Goal: Transaction & Acquisition: Book appointment/travel/reservation

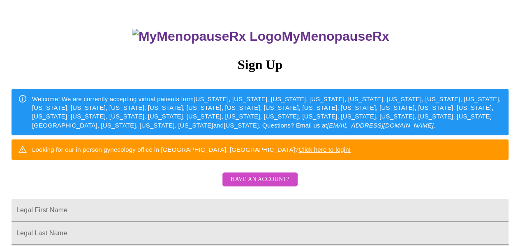
scroll to position [53, 0]
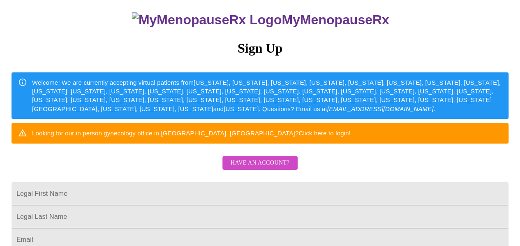
click at [84, 183] on div "MyMenopauseRx Sign Up Welcome! We are currently accepting virtual patients from…" at bounding box center [260, 97] width 514 height 295
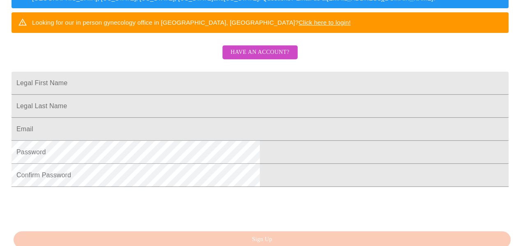
scroll to position [165, 0]
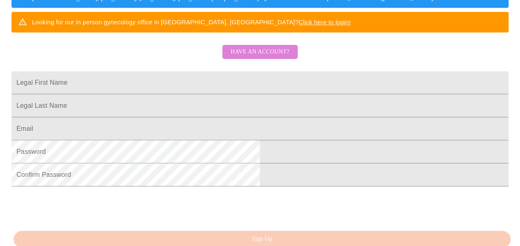
click at [267, 57] on span "Have an account?" at bounding box center [260, 52] width 59 height 10
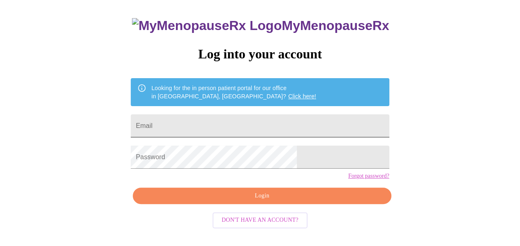
click at [272, 120] on input "Email" at bounding box center [260, 125] width 258 height 23
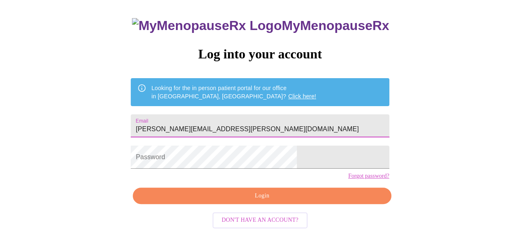
type input "[PERSON_NAME][EMAIL_ADDRESS][PERSON_NAME][DOMAIN_NAME]"
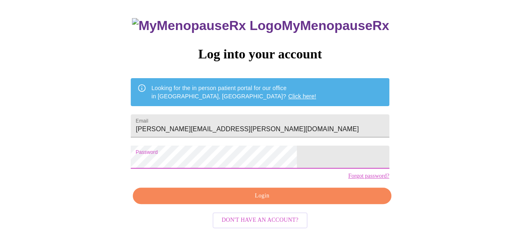
click at [272, 201] on span "Login" at bounding box center [261, 196] width 239 height 10
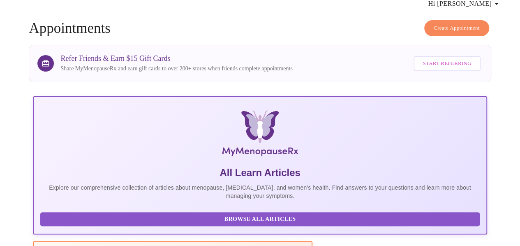
scroll to position [47, 0]
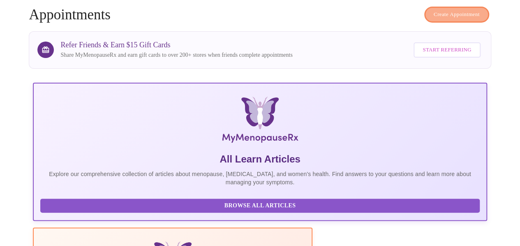
click at [471, 14] on span "Create Appointment" at bounding box center [457, 14] width 46 height 9
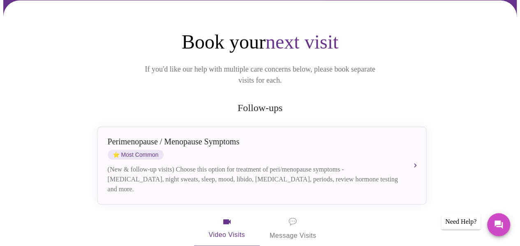
scroll to position [89, 0]
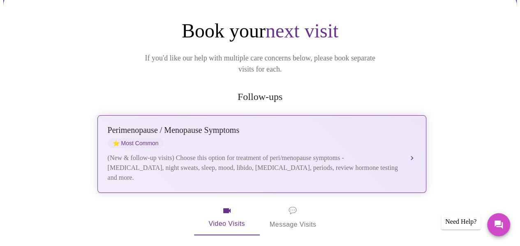
click at [415, 144] on button "[MEDICAL_DATA] / Menopause Symptoms ⭐ Most Common (New & follow-up visits) Choo…" at bounding box center [262, 154] width 329 height 78
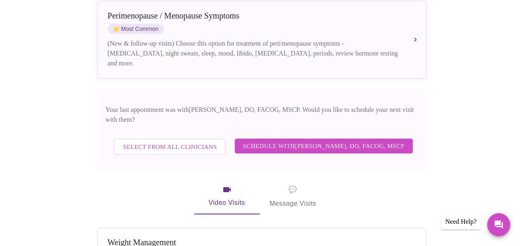
scroll to position [226, 0]
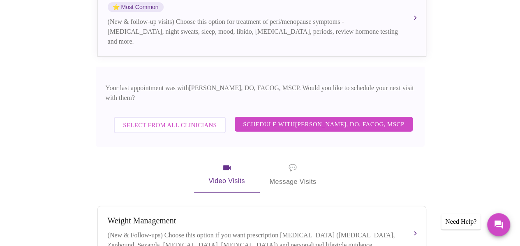
click at [302, 167] on span "💬 Message Visits" at bounding box center [293, 175] width 47 height 26
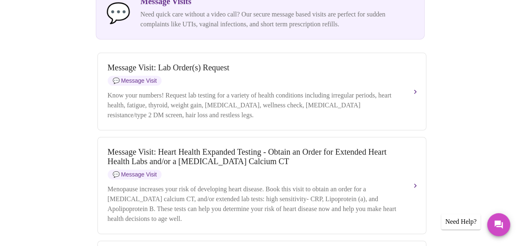
scroll to position [256, 0]
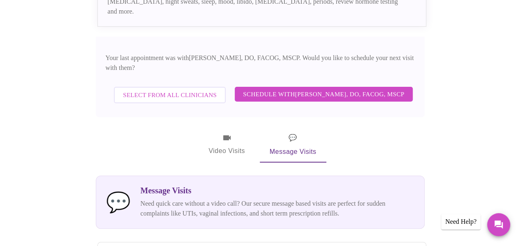
click at [210, 133] on span "Video Visits" at bounding box center [227, 145] width 46 height 24
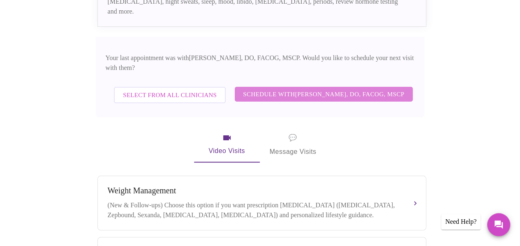
click at [343, 89] on span "Schedule with [PERSON_NAME], DO, FACOG, MSCP" at bounding box center [323, 94] width 161 height 11
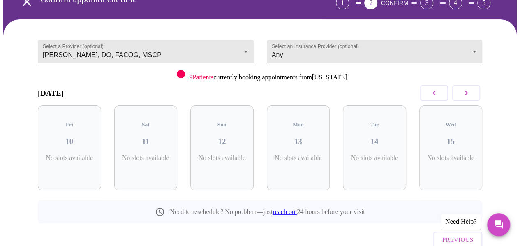
scroll to position [56, 0]
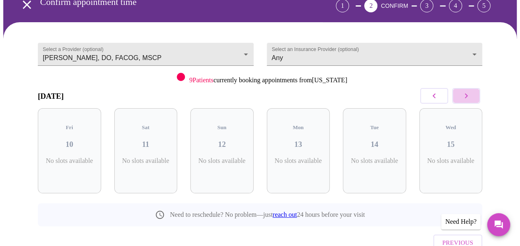
click at [466, 97] on icon "button" at bounding box center [467, 96] width 10 height 10
click at [438, 98] on icon "button" at bounding box center [434, 96] width 10 height 10
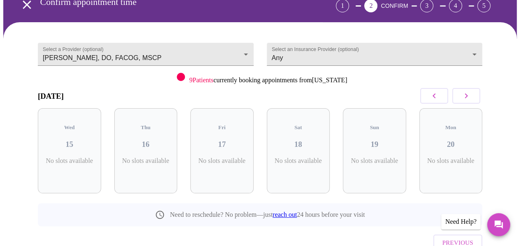
click at [438, 98] on icon "button" at bounding box center [434, 96] width 10 height 10
click at [463, 99] on button "button" at bounding box center [467, 96] width 28 height 16
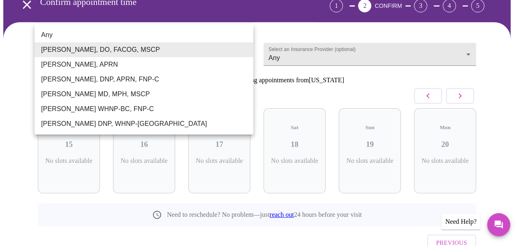
click at [225, 60] on body "MyMenopauseRx Appointments Messaging Labs 1 Uploads Medications Community Refer…" at bounding box center [260, 120] width 514 height 346
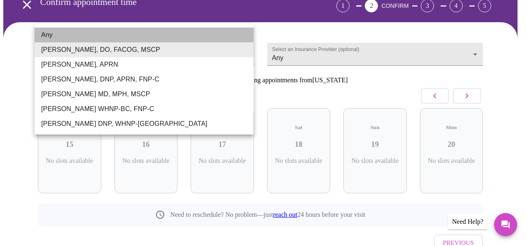
click at [162, 35] on li "Any" at bounding box center [144, 35] width 219 height 15
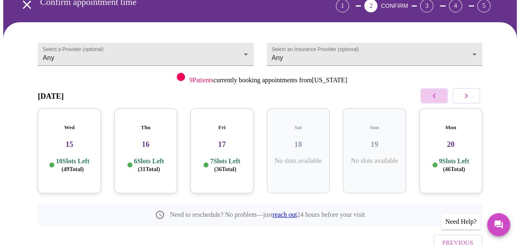
click at [434, 95] on icon "button" at bounding box center [434, 96] width 10 height 10
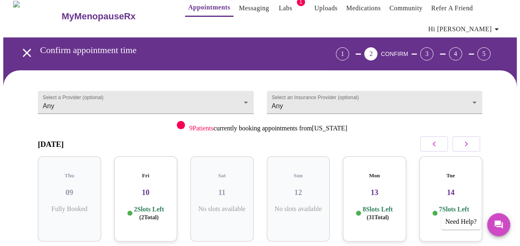
scroll to position [8, 0]
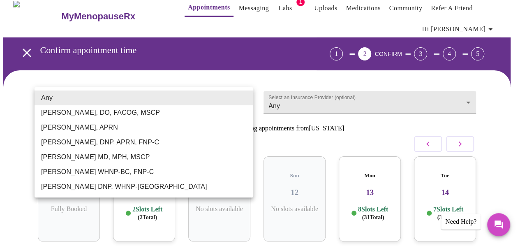
click at [230, 92] on body "MyMenopauseRx Appointments Messaging Labs 1 Uploads Medications Community Refer…" at bounding box center [260, 168] width 514 height 346
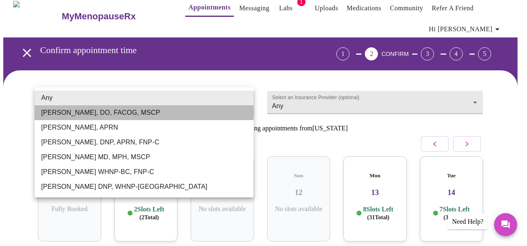
click at [196, 115] on li "[PERSON_NAME], DO, FACOG, MSCP" at bounding box center [144, 112] width 219 height 15
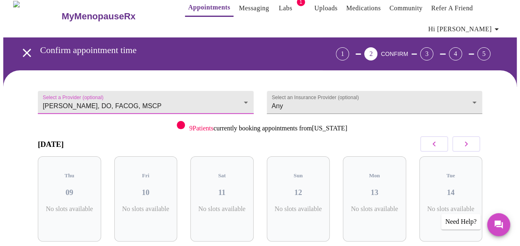
click at [465, 142] on icon "button" at bounding box center [467, 144] width 10 height 10
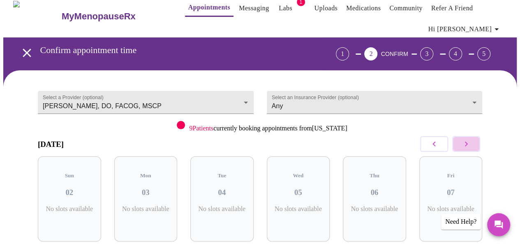
click at [465, 142] on icon "button" at bounding box center [467, 144] width 10 height 10
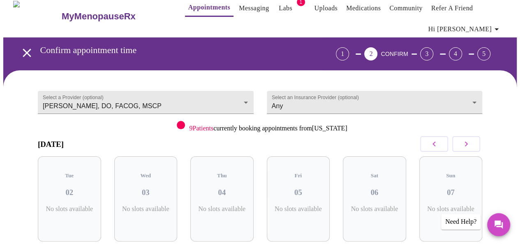
click at [465, 142] on icon "button" at bounding box center [467, 144] width 10 height 10
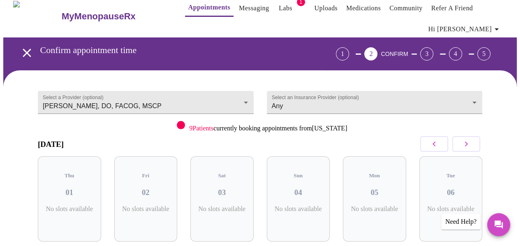
click at [465, 142] on icon "button" at bounding box center [467, 144] width 10 height 10
click at [434, 143] on icon "button" at bounding box center [434, 144] width 10 height 10
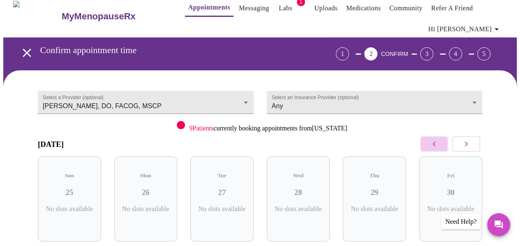
click at [434, 143] on icon "button" at bounding box center [434, 144] width 10 height 10
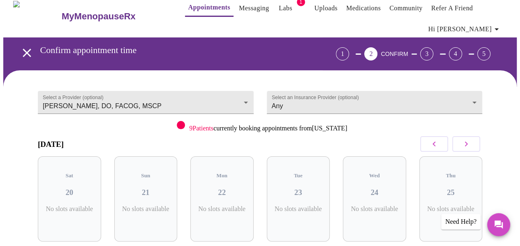
click at [434, 143] on icon "button" at bounding box center [434, 144] width 10 height 10
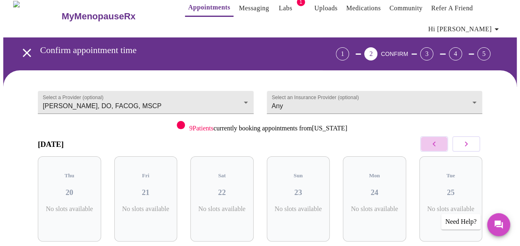
click at [434, 143] on icon "button" at bounding box center [434, 144] width 10 height 10
click at [434, 144] on icon "button" at bounding box center [434, 144] width 10 height 10
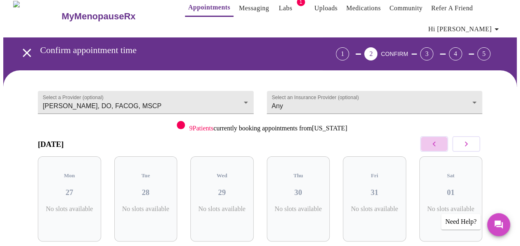
click at [434, 144] on icon "button" at bounding box center [434, 144] width 10 height 10
click at [468, 144] on icon "button" at bounding box center [466, 144] width 3 height 5
click at [469, 144] on icon "button" at bounding box center [467, 144] width 10 height 10
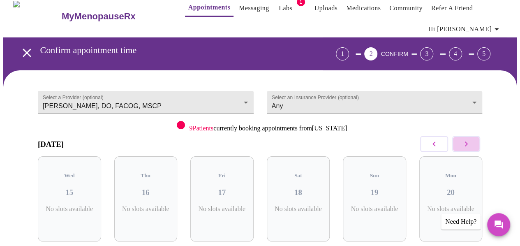
click at [469, 144] on icon "button" at bounding box center [467, 144] width 10 height 10
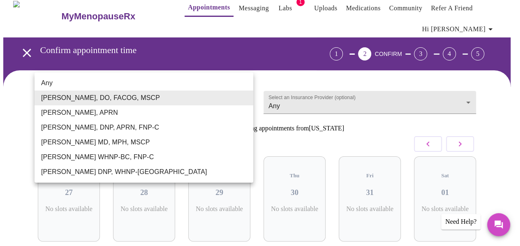
click at [165, 100] on body "MyMenopauseRx Appointments Messaging Labs 1 Uploads Medications Community Refer…" at bounding box center [260, 168] width 514 height 346
click at [441, 142] on div at bounding box center [263, 123] width 527 height 246
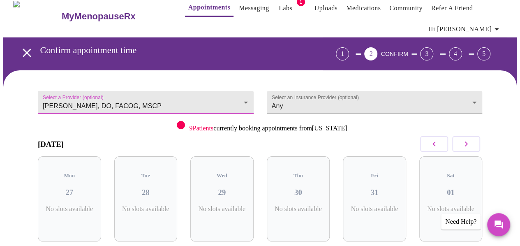
click at [441, 142] on div "Any [PERSON_NAME], DO, FACOG, MSCP [PERSON_NAME], APRN [PERSON_NAME], DNP, APRN…" at bounding box center [260, 123] width 520 height 246
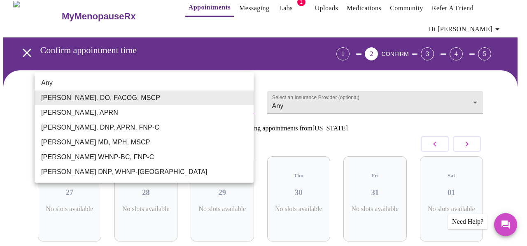
click at [177, 101] on body "MyMenopauseRx Appointments Messaging Labs 1 Uploads Medications Community Refer…" at bounding box center [263, 168] width 520 height 346
click at [243, 64] on div at bounding box center [263, 123] width 527 height 246
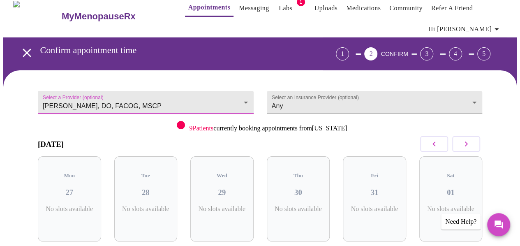
click at [439, 142] on icon "button" at bounding box center [434, 144] width 10 height 10
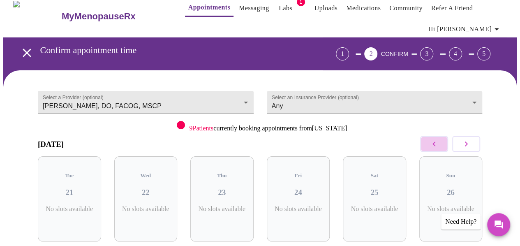
click at [439, 141] on icon "button" at bounding box center [434, 144] width 10 height 10
click at [219, 91] on body "MyMenopauseRx Appointments Messaging Labs 1 Uploads Medications Community Refer…" at bounding box center [260, 168] width 514 height 346
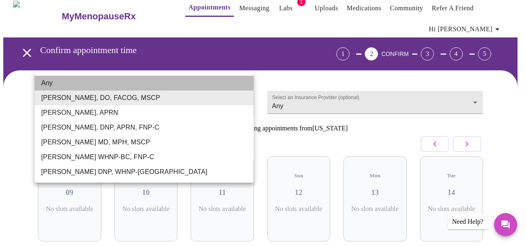
click at [149, 84] on li "Any" at bounding box center [144, 83] width 219 height 15
type input "Any"
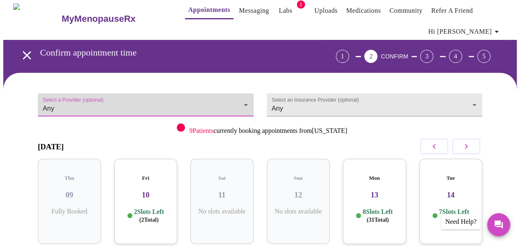
scroll to position [0, 0]
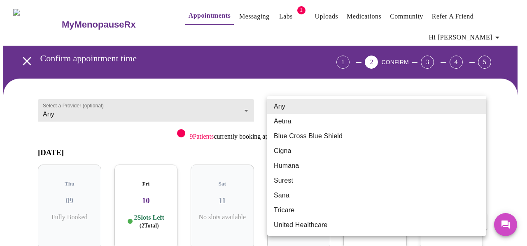
click at [355, 105] on body "MyMenopauseRx Appointments Messaging Labs 1 Uploads Medications Community Refer…" at bounding box center [263, 176] width 520 height 346
click at [351, 135] on li "Blue Cross Blue Shield" at bounding box center [376, 136] width 219 height 15
type input "Blue Cross Blue Shield"
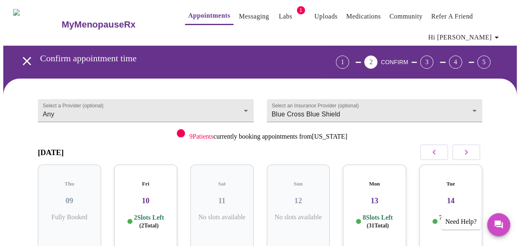
click at [490, 126] on div "Select an Insurance Provider (optional) Blue Cross Blue Shield Blue Cross Blue …" at bounding box center [374, 108] width 229 height 40
click at [158, 196] on h3 "10" at bounding box center [146, 200] width 50 height 9
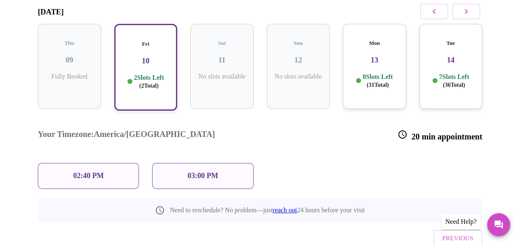
scroll to position [140, 0]
click at [111, 164] on div "02:40 PM" at bounding box center [88, 177] width 101 height 26
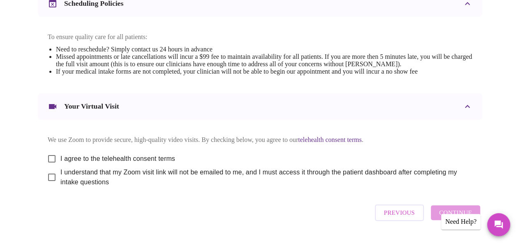
scroll to position [335, 0]
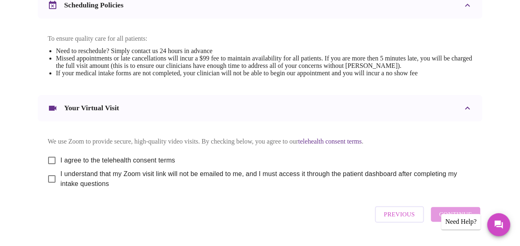
click at [51, 167] on input "I agree to the telehealth consent terms" at bounding box center [51, 160] width 17 height 17
checkbox input "true"
click at [49, 187] on input "I understand that my Zoom visit link will not be emailed to me, and I must acce…" at bounding box center [51, 178] width 17 height 17
checkbox input "true"
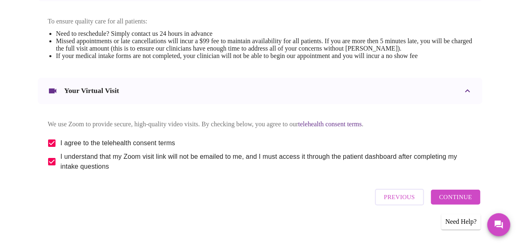
scroll to position [364, 0]
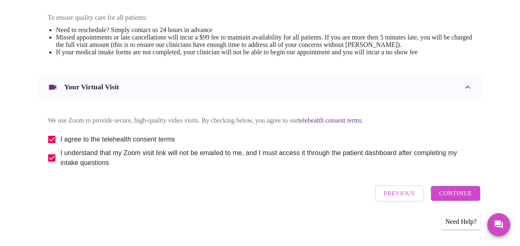
click at [460, 199] on span "Continue" at bounding box center [455, 193] width 33 height 11
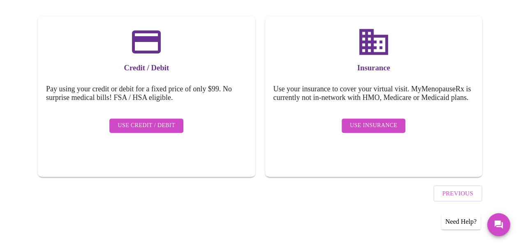
scroll to position [115, 0]
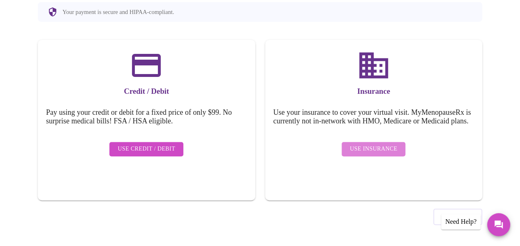
click at [394, 153] on span "Use Insurance" at bounding box center [373, 149] width 47 height 10
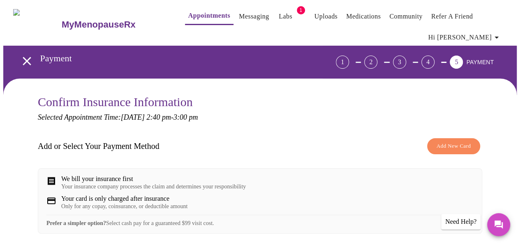
scroll to position [4, 0]
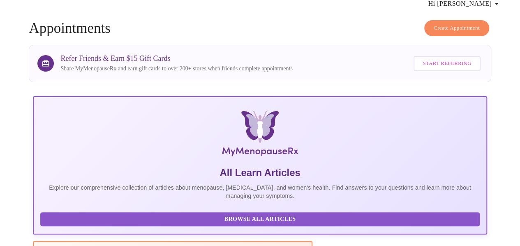
scroll to position [45, 0]
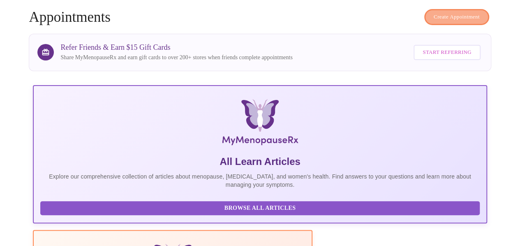
click at [459, 15] on span "Create Appointment" at bounding box center [457, 16] width 46 height 9
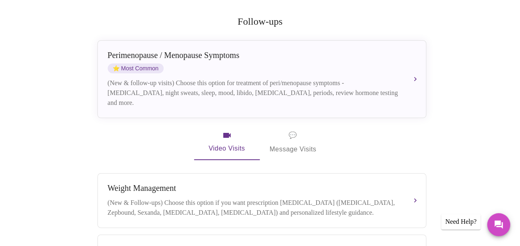
scroll to position [145, 0]
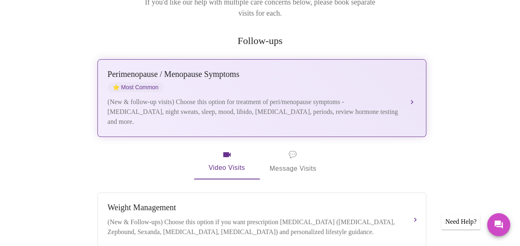
click at [412, 98] on div "[MEDICAL_DATA] / Menopause Symptoms ⭐ Most Common (New & follow-up visits) Choo…" at bounding box center [262, 98] width 309 height 57
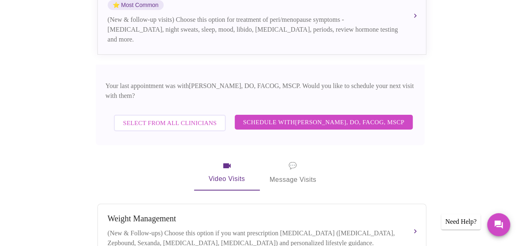
scroll to position [230, 0]
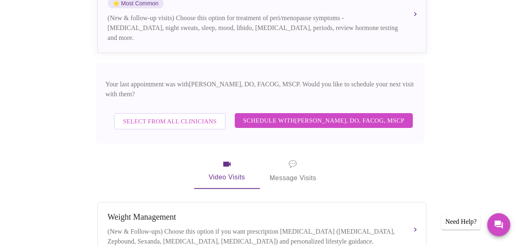
click at [201, 116] on span "Select from All Clinicians" at bounding box center [170, 121] width 94 height 11
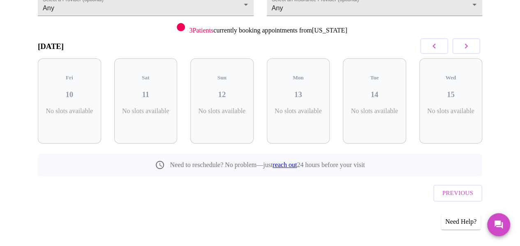
scroll to position [89, 0]
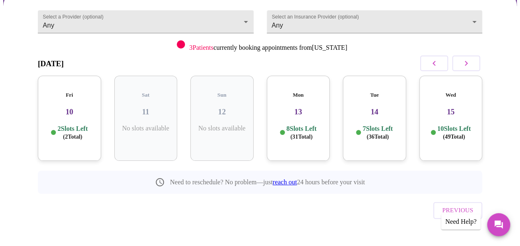
click at [77, 137] on div "Fri 10 2 Slots Left ( 2 Total)" at bounding box center [69, 118] width 63 height 85
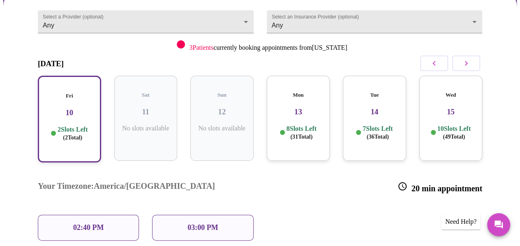
click at [109, 215] on div "02:40 PM" at bounding box center [88, 228] width 101 height 26
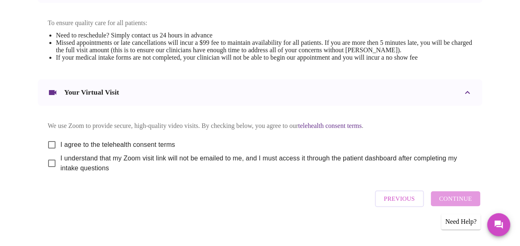
scroll to position [353, 0]
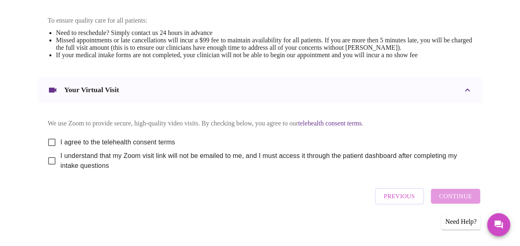
click at [48, 150] on input "I agree to the telehealth consent terms" at bounding box center [51, 142] width 17 height 17
checkbox input "true"
click at [49, 168] on input "I understand that my Zoom visit link will not be emailed to me, and I must acce…" at bounding box center [51, 160] width 17 height 17
checkbox input "true"
click at [460, 202] on span "Continue" at bounding box center [455, 196] width 33 height 11
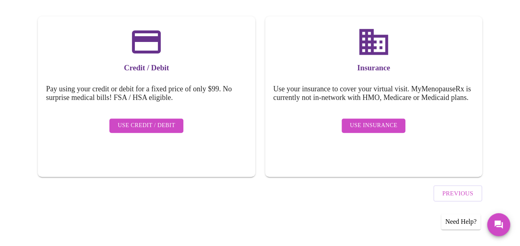
scroll to position [115, 0]
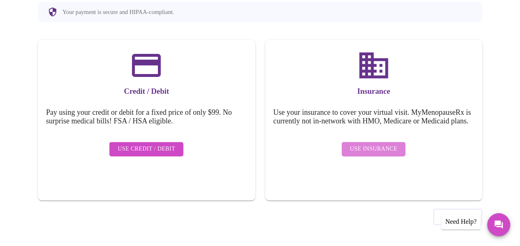
click at [389, 149] on span "Use Insurance" at bounding box center [373, 149] width 47 height 10
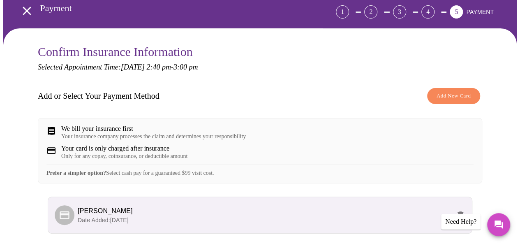
scroll to position [52, 0]
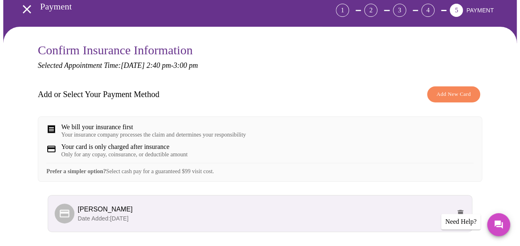
click at [454, 88] on button "Add New Card" at bounding box center [453, 94] width 53 height 16
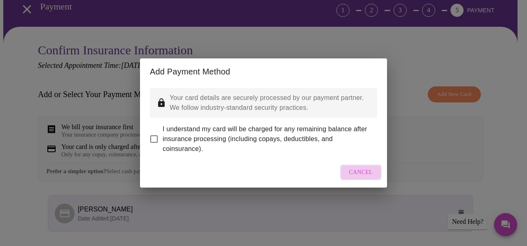
click at [358, 176] on span "Cancel" at bounding box center [361, 172] width 24 height 10
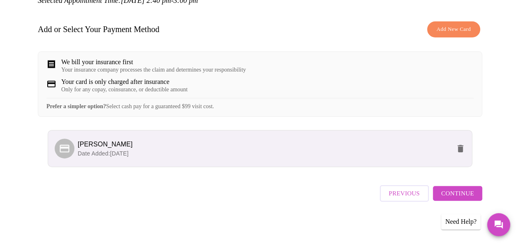
scroll to position [118, 0]
click at [471, 199] on span "Continue" at bounding box center [457, 193] width 33 height 11
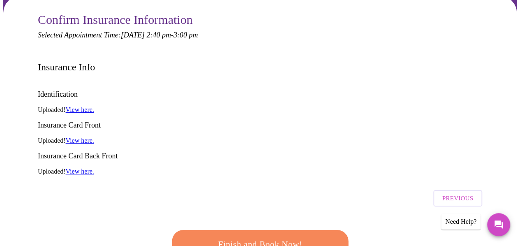
scroll to position [52, 0]
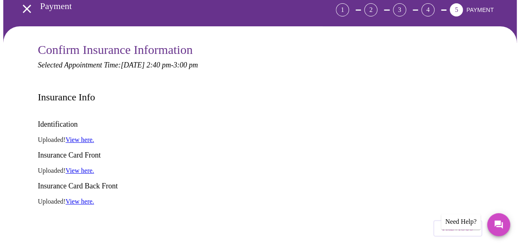
click at [82, 167] on link "View here." at bounding box center [80, 170] width 28 height 7
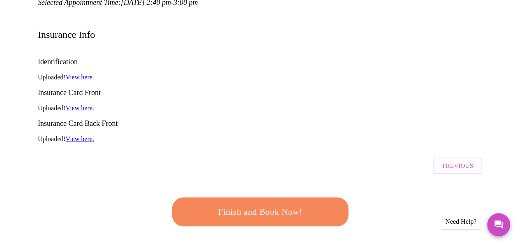
scroll to position [125, 0]
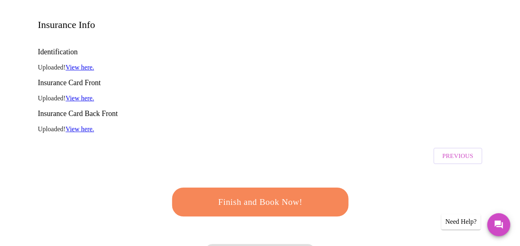
click at [315, 194] on span "Finish and Book Now!" at bounding box center [260, 201] width 153 height 15
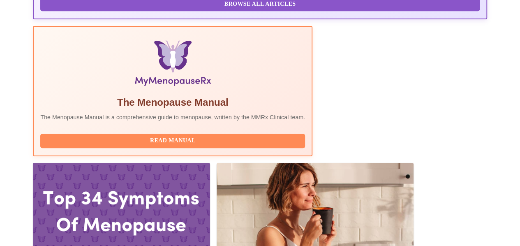
scroll to position [239, 0]
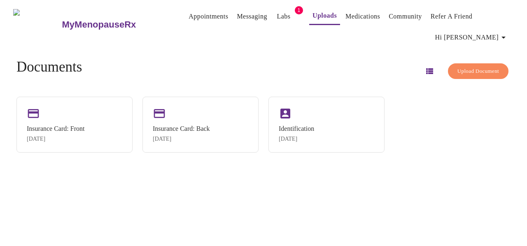
click at [467, 67] on span "Upload Document" at bounding box center [478, 71] width 42 height 9
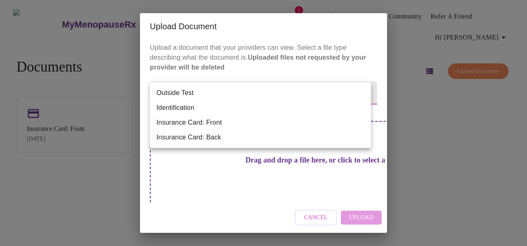
click at [323, 92] on body "MyMenopauseRx Appointments Messaging Labs 1 Uploads Medications Community Refer…" at bounding box center [263, 126] width 520 height 246
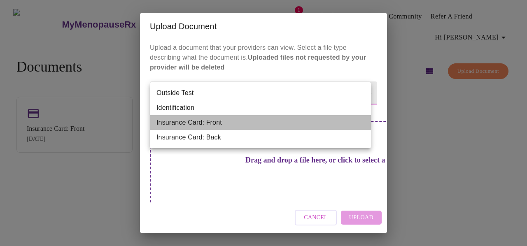
click at [286, 124] on li "Insurance Card: Front" at bounding box center [260, 122] width 221 height 15
type input "Insurance Card: Front"
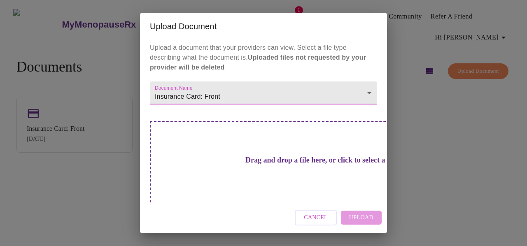
click at [266, 163] on h3 "Drag and drop a file here, or click to select a file" at bounding box center [320, 160] width 227 height 9
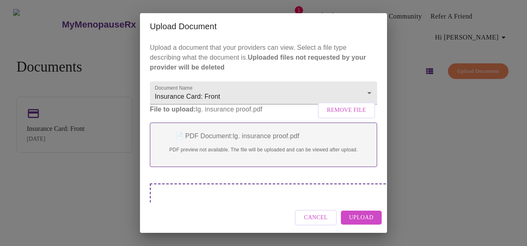
click at [356, 217] on span "Upload" at bounding box center [361, 218] width 24 height 10
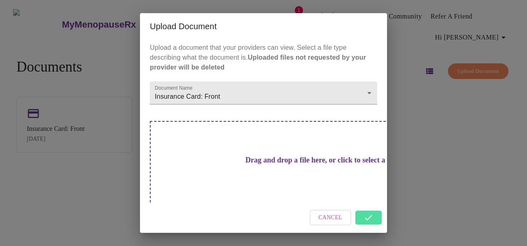
click at [366, 216] on div "Cancel" at bounding box center [263, 217] width 247 height 31
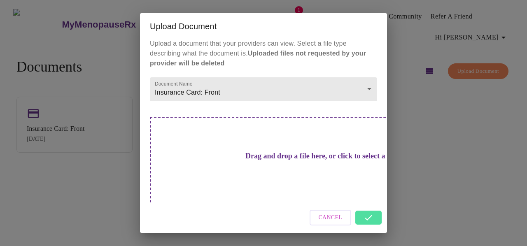
click at [371, 217] on div "Cancel" at bounding box center [263, 217] width 247 height 31
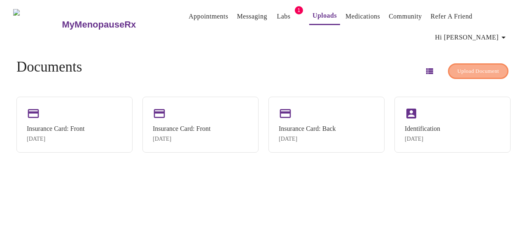
click at [457, 68] on span "Upload Document" at bounding box center [478, 71] width 42 height 9
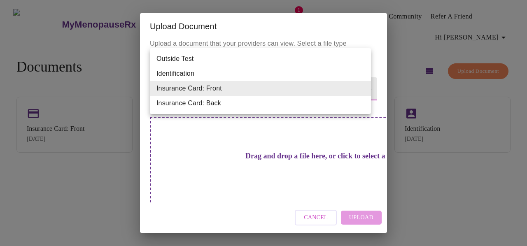
click at [343, 92] on body "MyMenopauseRx Appointments Messaging Labs 1 Uploads Medications Community Refer…" at bounding box center [263, 126] width 520 height 246
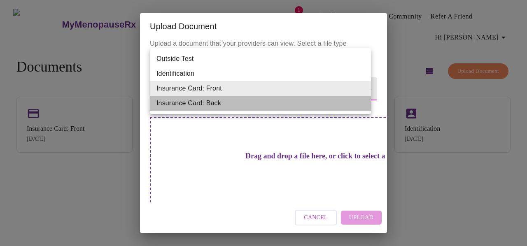
click at [310, 107] on li "Insurance Card: Back" at bounding box center [260, 103] width 221 height 15
type input "Insurance Card: Back"
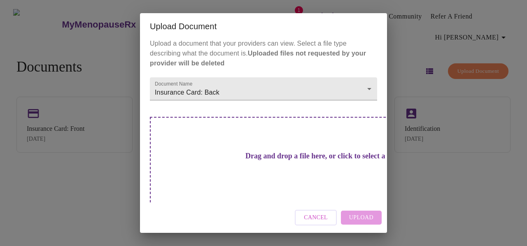
click at [277, 157] on h3 "Drag and drop a file here, or click to select a file" at bounding box center [320, 156] width 227 height 9
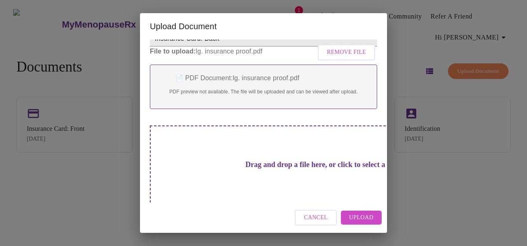
scroll to position [75, 0]
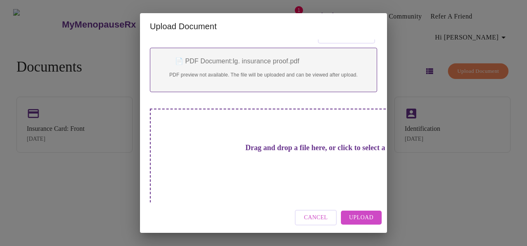
click at [360, 216] on span "Upload" at bounding box center [361, 218] width 24 height 10
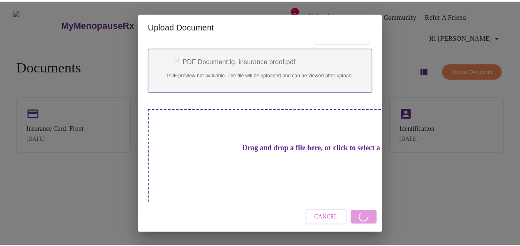
scroll to position [4, 0]
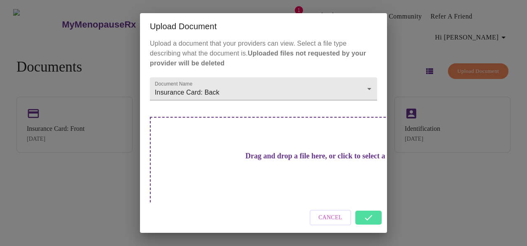
click at [366, 217] on div "Cancel" at bounding box center [263, 217] width 247 height 31
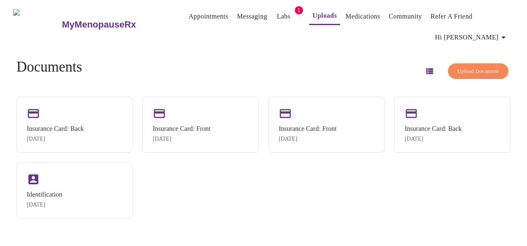
click at [355, 13] on link "Medications" at bounding box center [362, 17] width 35 height 12
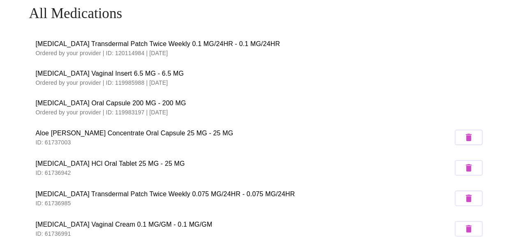
scroll to position [49, 0]
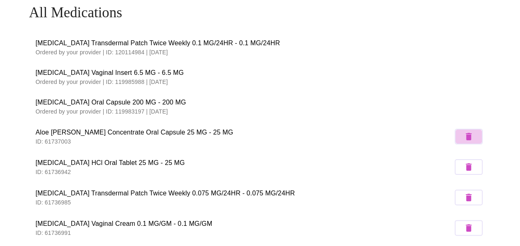
click at [470, 133] on icon "button" at bounding box center [469, 136] width 6 height 7
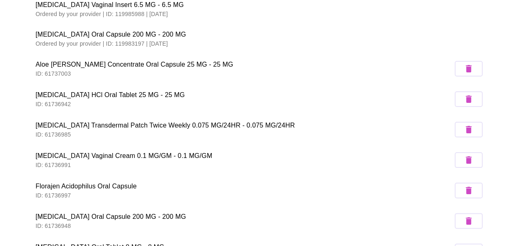
scroll to position [118, 0]
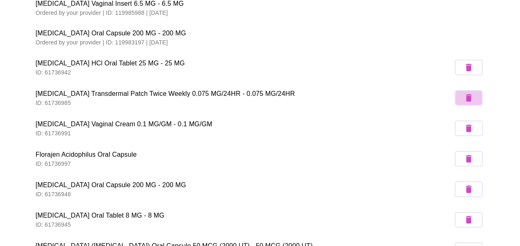
click at [467, 97] on icon "button" at bounding box center [469, 98] width 10 height 10
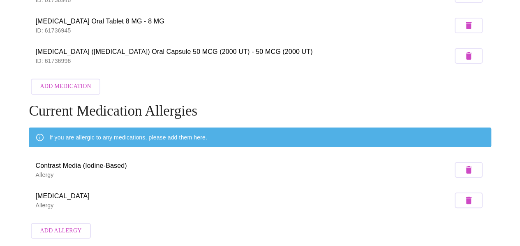
scroll to position [286, 0]
click at [470, 197] on icon "button" at bounding box center [469, 200] width 6 height 7
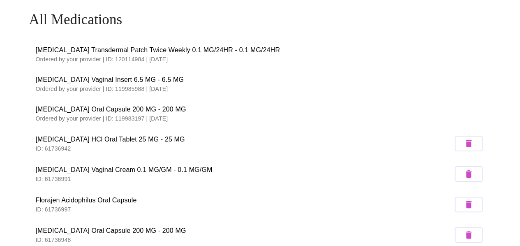
scroll to position [0, 0]
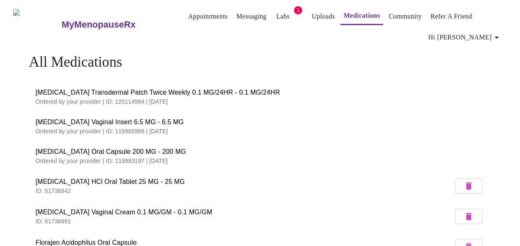
click at [279, 11] on span "Labs" at bounding box center [283, 17] width 20 height 12
click at [276, 14] on link "Labs" at bounding box center [283, 17] width 14 height 12
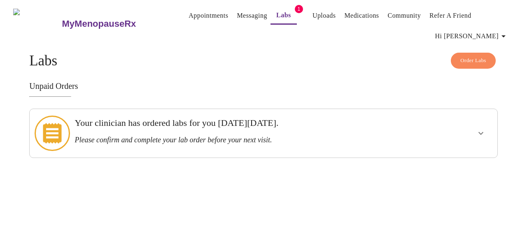
click at [481, 131] on icon "show more" at bounding box center [481, 133] width 10 height 10
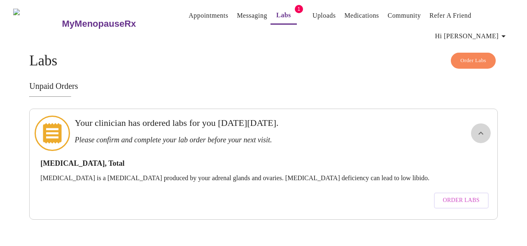
click at [481, 132] on icon "show more" at bounding box center [481, 133] width 10 height 10
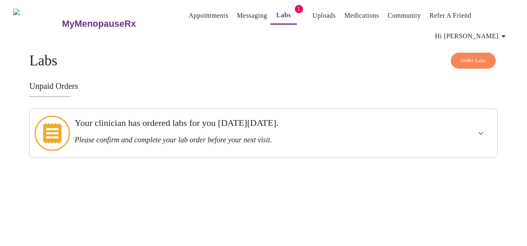
click at [312, 16] on link "Uploads" at bounding box center [323, 16] width 23 height 12
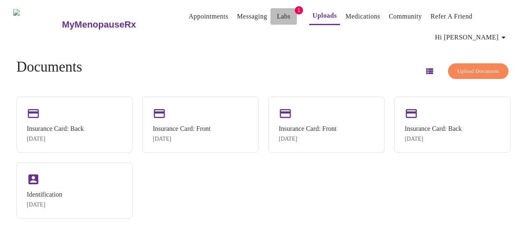
click at [276, 12] on link "Labs" at bounding box center [283, 17] width 14 height 12
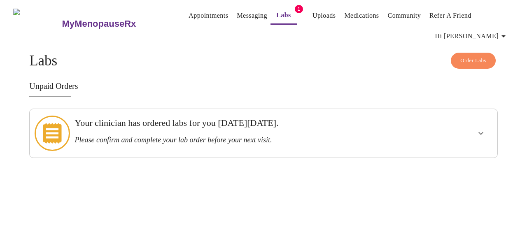
click at [356, 13] on link "Medications" at bounding box center [361, 16] width 35 height 12
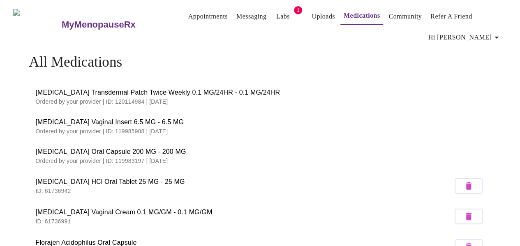
click at [200, 14] on link "Appointments" at bounding box center [207, 17] width 39 height 12
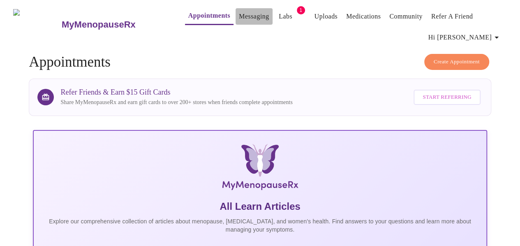
click at [241, 17] on link "Messaging" at bounding box center [254, 17] width 30 height 12
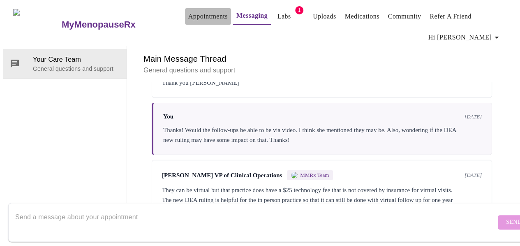
click at [200, 15] on link "Appointments" at bounding box center [207, 17] width 39 height 12
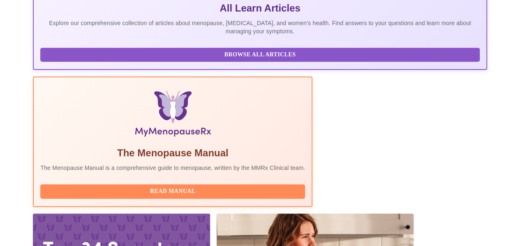
scroll to position [209, 0]
